Goal: Task Accomplishment & Management: Manage account settings

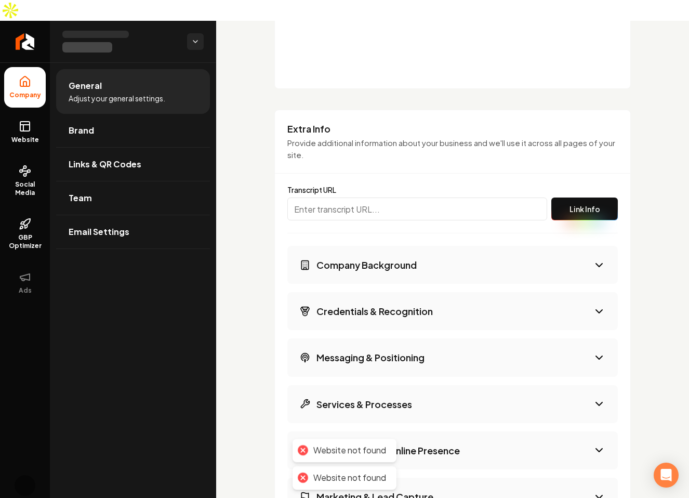
scroll to position [731, 0]
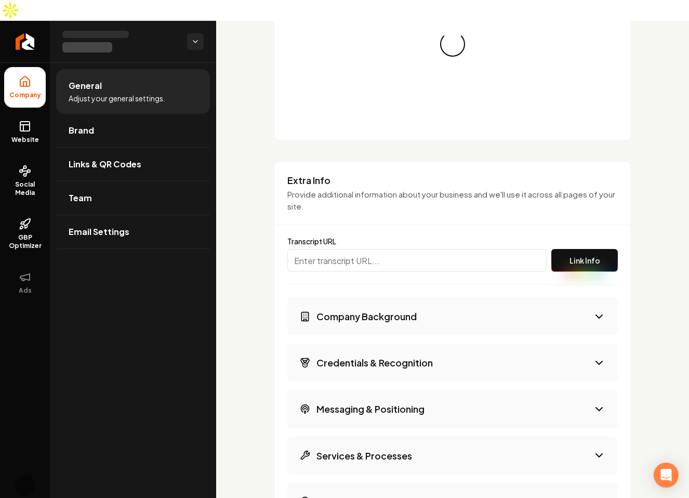
click at [480, 297] on button "Company Background" at bounding box center [452, 316] width 331 height 38
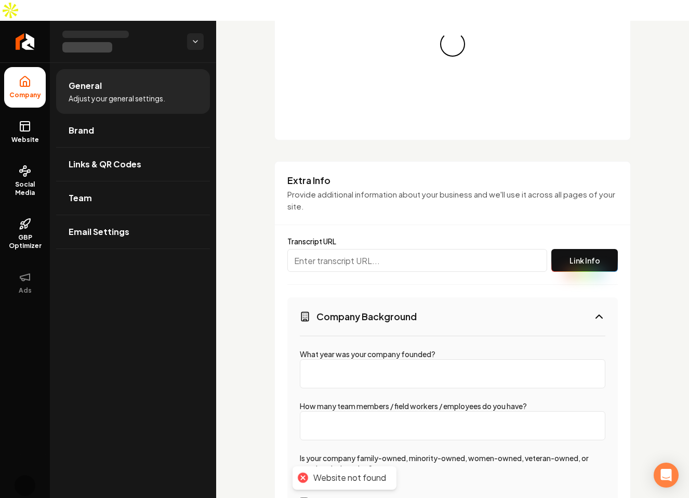
click at [464, 297] on button "Company Background" at bounding box center [452, 316] width 331 height 38
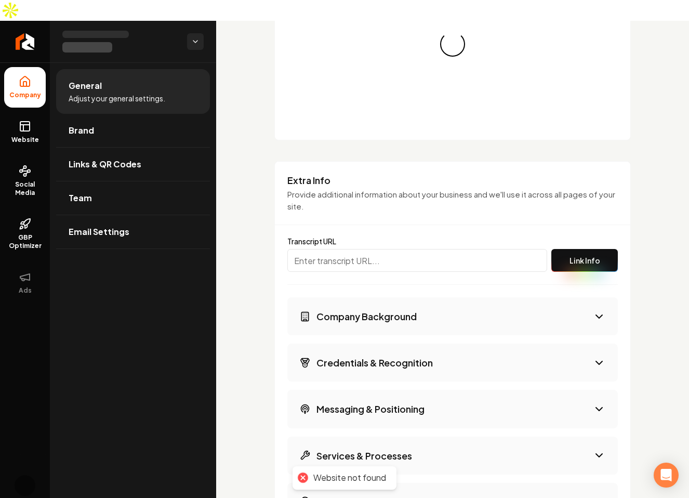
click at [464, 297] on button "Company Background" at bounding box center [452, 316] width 331 height 38
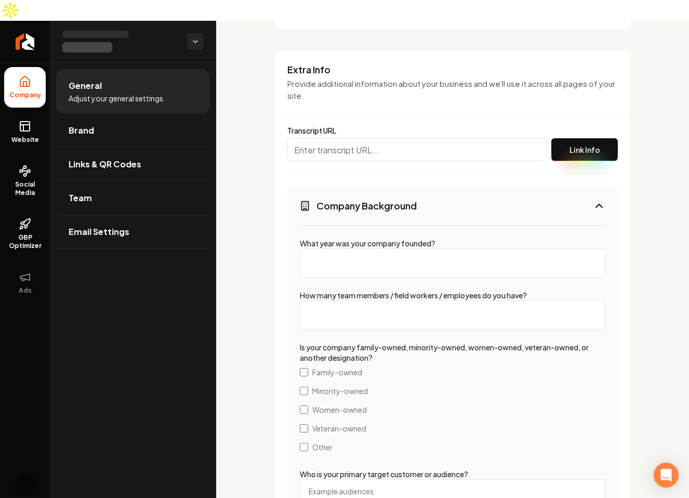
scroll to position [841, 0]
click at [477, 187] on button "Company Background" at bounding box center [452, 206] width 331 height 38
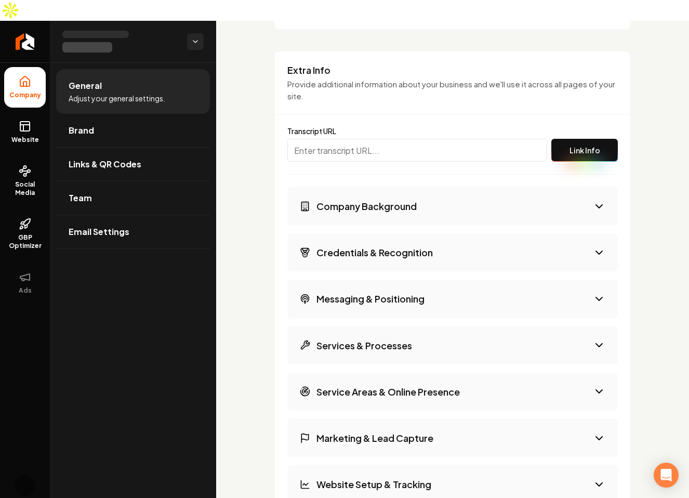
click at [455, 193] on button "Company Background" at bounding box center [452, 206] width 331 height 38
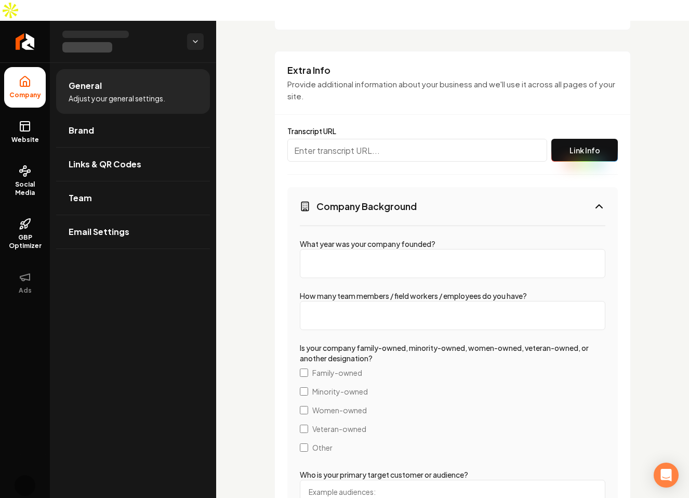
click at [455, 193] on button "Company Background" at bounding box center [452, 206] width 331 height 38
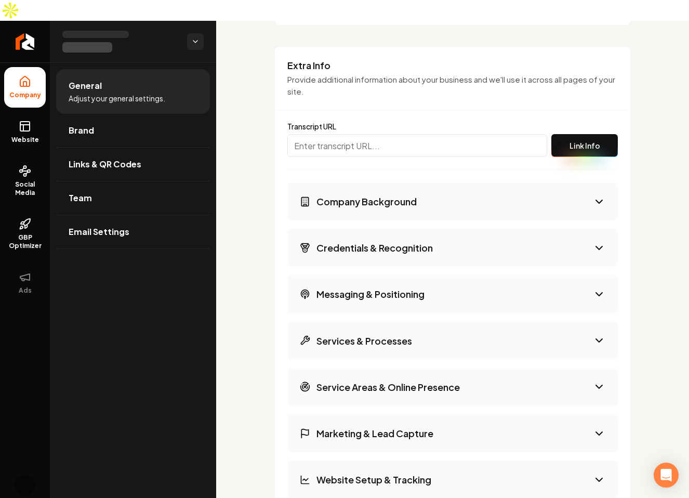
scroll to position [829, 0]
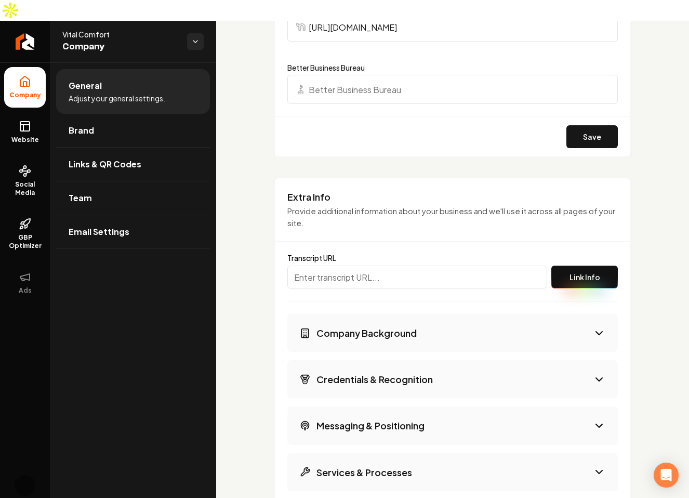
scroll to position [1875, 0]
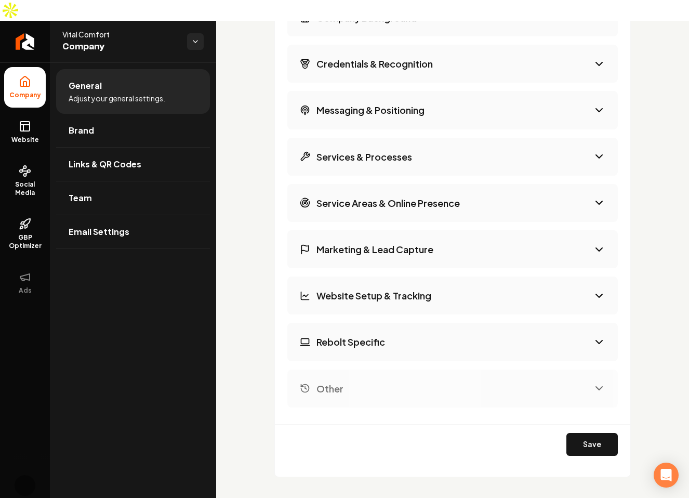
click at [375, 57] on h3 "Credentials & Recognition" at bounding box center [374, 63] width 116 height 13
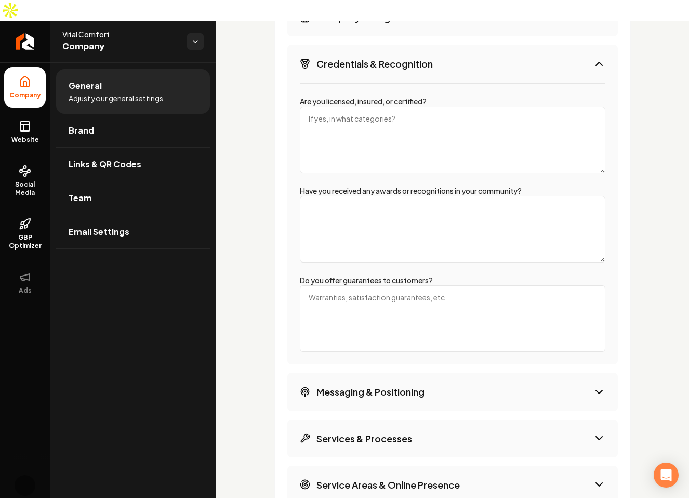
click at [414, 387] on button "Messaging & Positioning" at bounding box center [452, 392] width 331 height 38
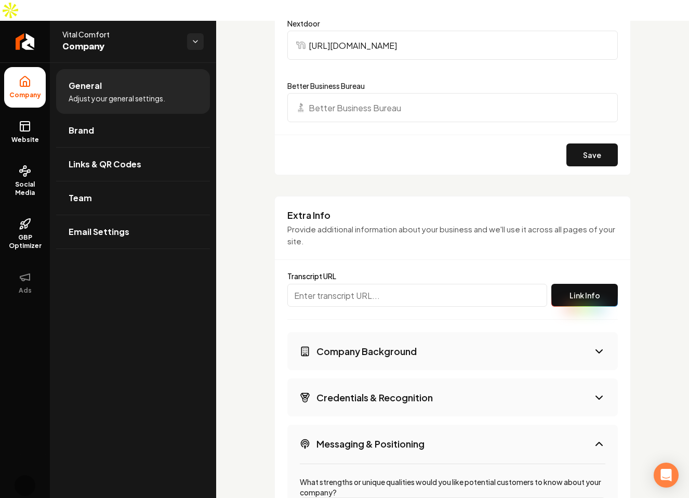
scroll to position [1563, 0]
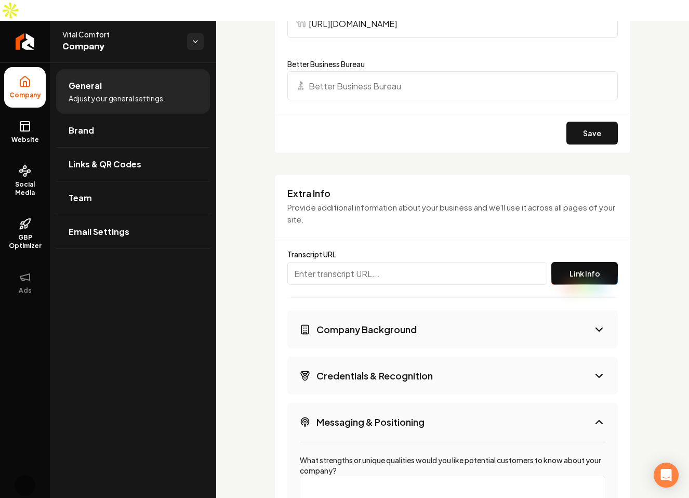
click at [391, 316] on button "Company Background" at bounding box center [452, 329] width 331 height 38
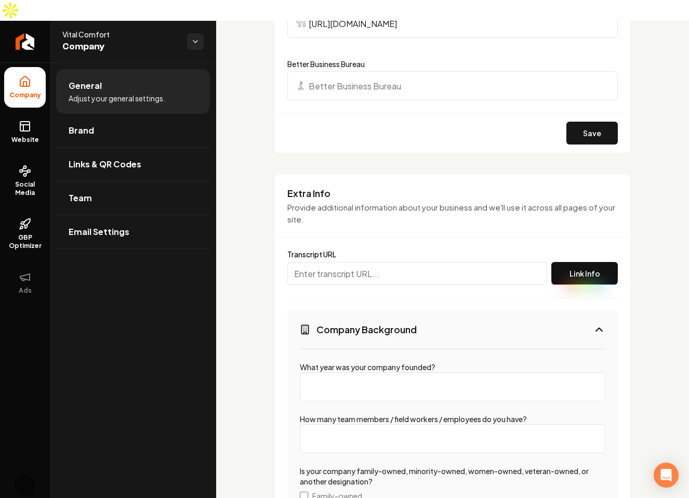
click at [478, 202] on p "Provide additional information about your business and we'll use it across all …" at bounding box center [452, 213] width 331 height 23
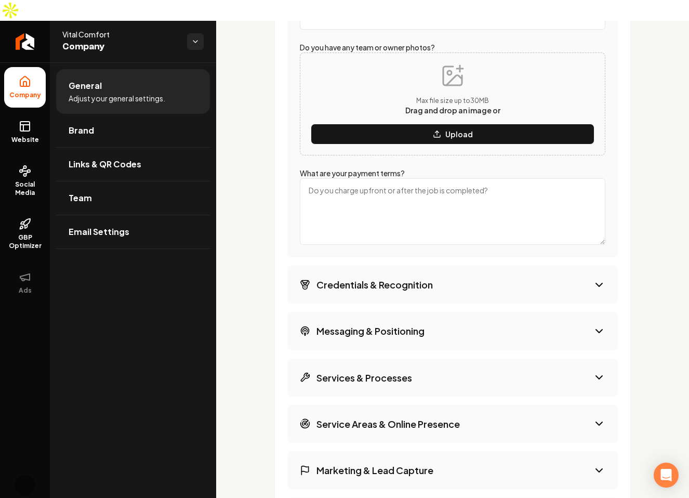
scroll to position [2527, 0]
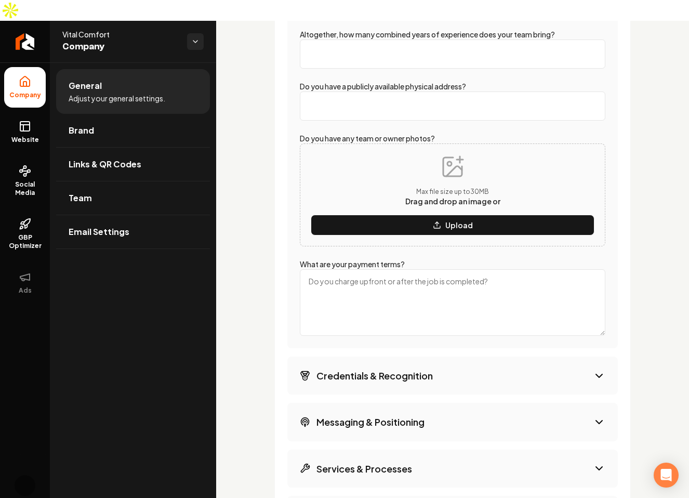
click at [441, 359] on button "Credentials & Recognition" at bounding box center [452, 376] width 331 height 38
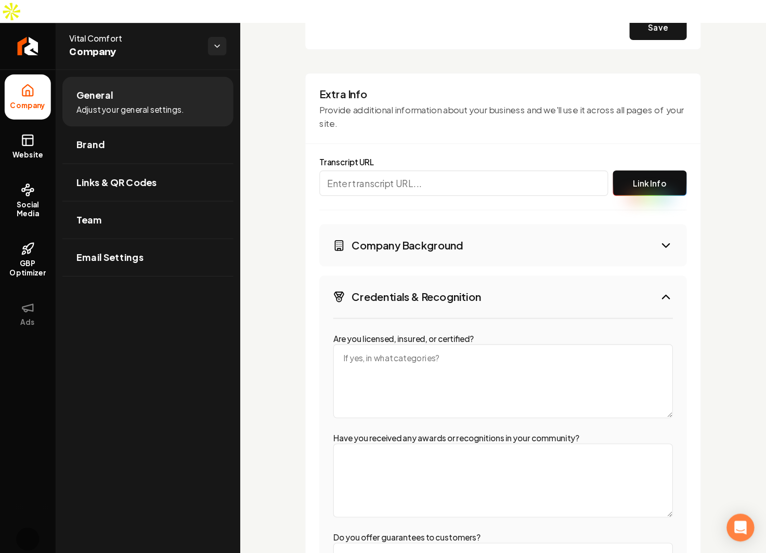
scroll to position [1667, 0]
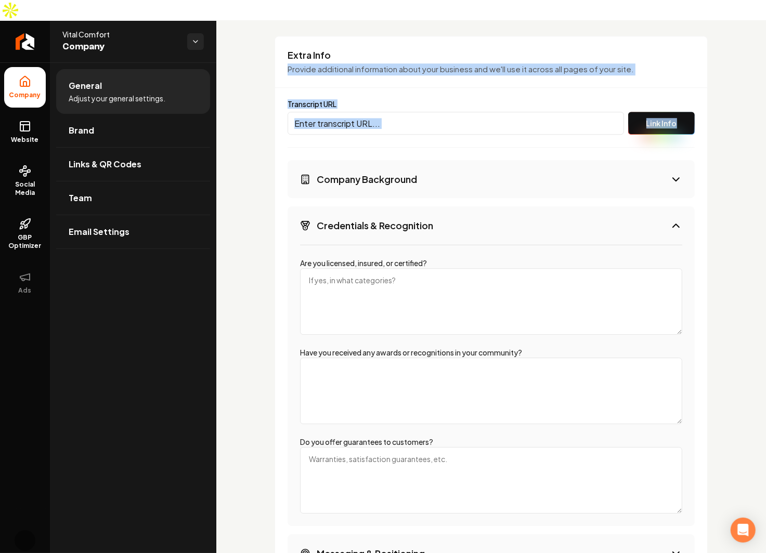
drag, startPoint x: 260, startPoint y: 65, endPoint x: 715, endPoint y: 101, distance: 455.7
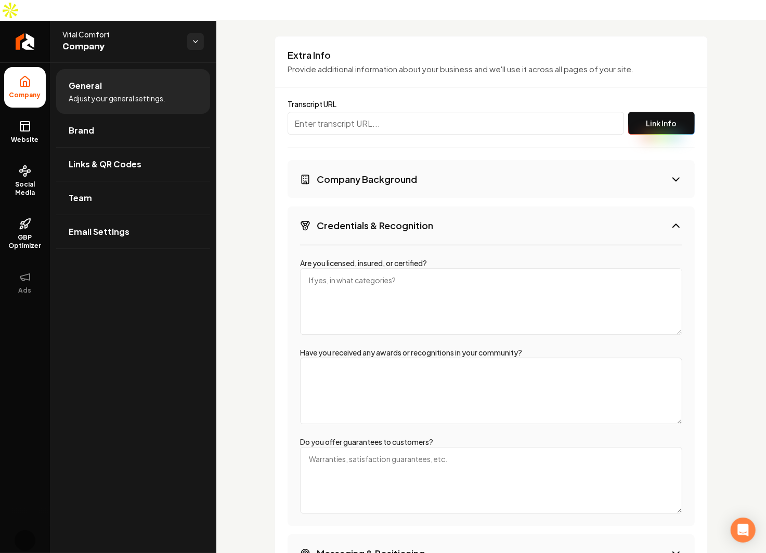
click at [544, 112] on input "Main content area" at bounding box center [455, 123] width 336 height 23
type input "asdfasdfasdfasdfasdfasdfasdf"
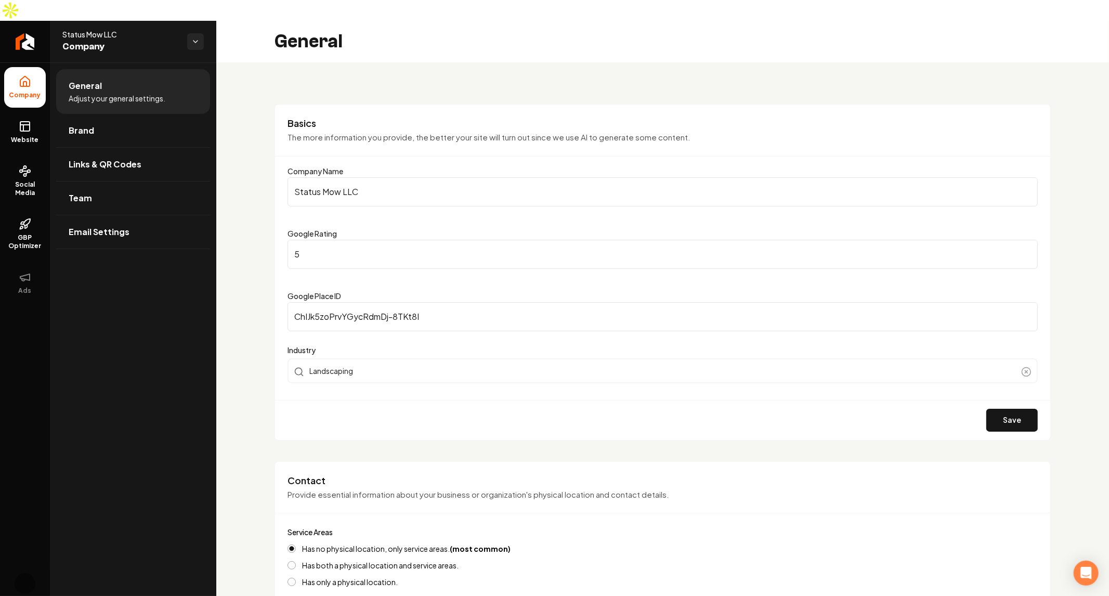
click at [177, 39] on span "Company" at bounding box center [120, 46] width 116 height 15
click at [195, 20] on html "Company Website Social Media GBP Optimizer Ads Account Status Mow LLC Company G…" at bounding box center [554, 298] width 1109 height 596
click at [104, 112] on html "Company Website Social Media GBP Optimizer Ads Account Status Mow LLC Company G…" at bounding box center [554, 298] width 1109 height 596
click at [10, 112] on link "Website" at bounding box center [25, 132] width 42 height 41
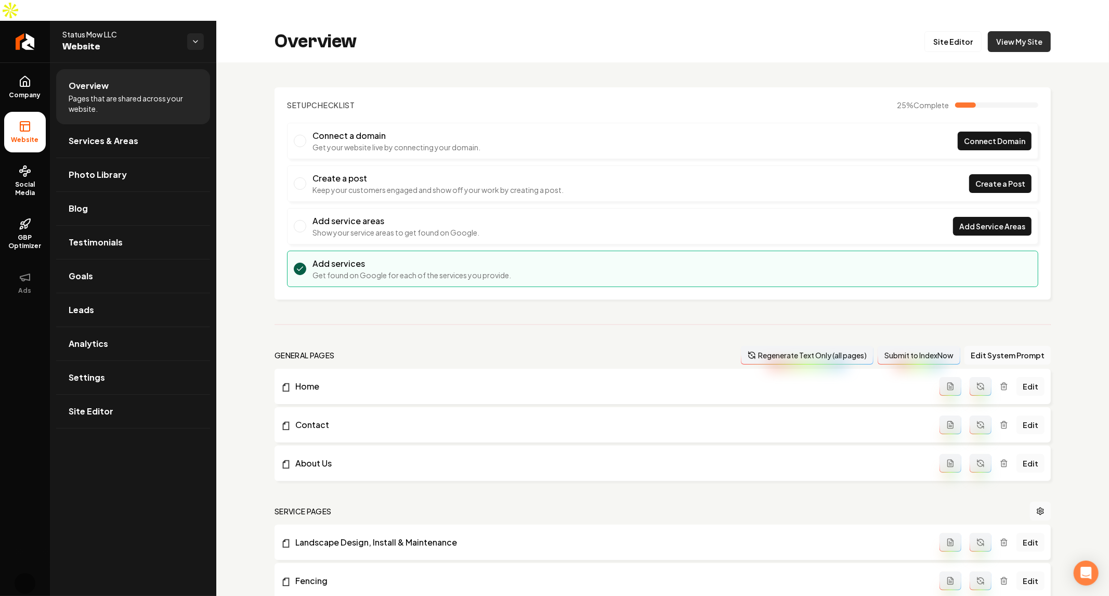
click at [1021, 31] on link "View My Site" at bounding box center [1018, 41] width 63 height 21
click at [432, 296] on div "Setup Checklist 25 % Complete Connect a domain Get your website live by connect…" at bounding box center [662, 561] width 892 height 998
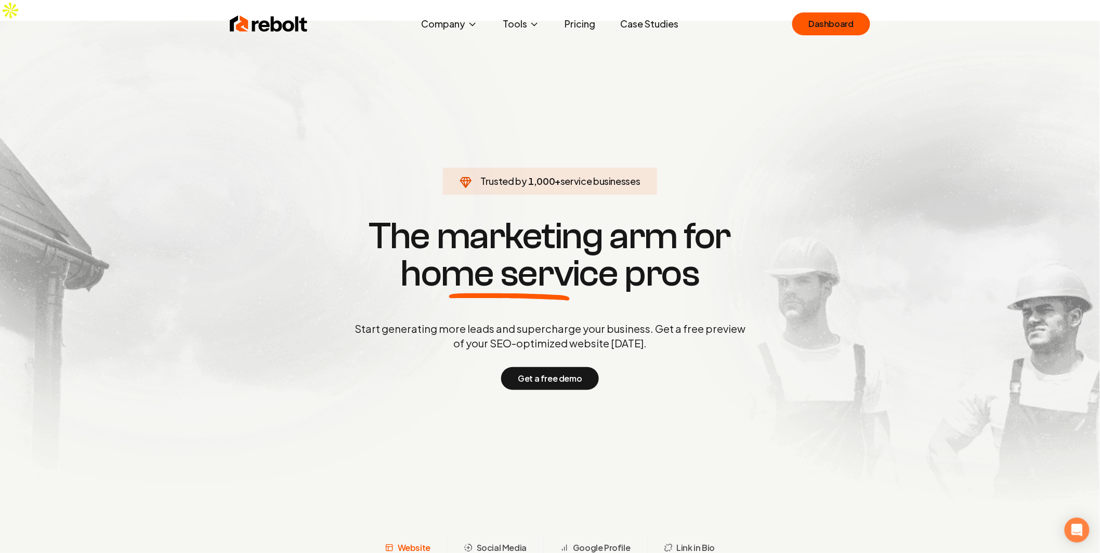
click at [535, 183] on section "Trusted by 1,000 + service businesses The marketing arm for home service pros S…" at bounding box center [550, 303] width 516 height 498
